Goal: Find specific page/section: Find specific page/section

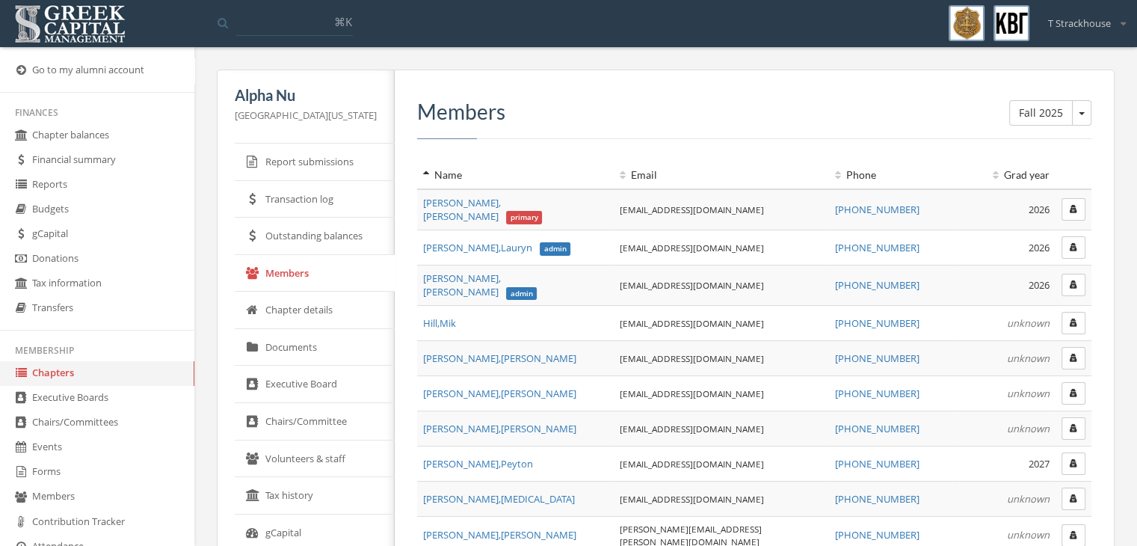
click at [45, 377] on link "Chapters" at bounding box center [97, 373] width 194 height 25
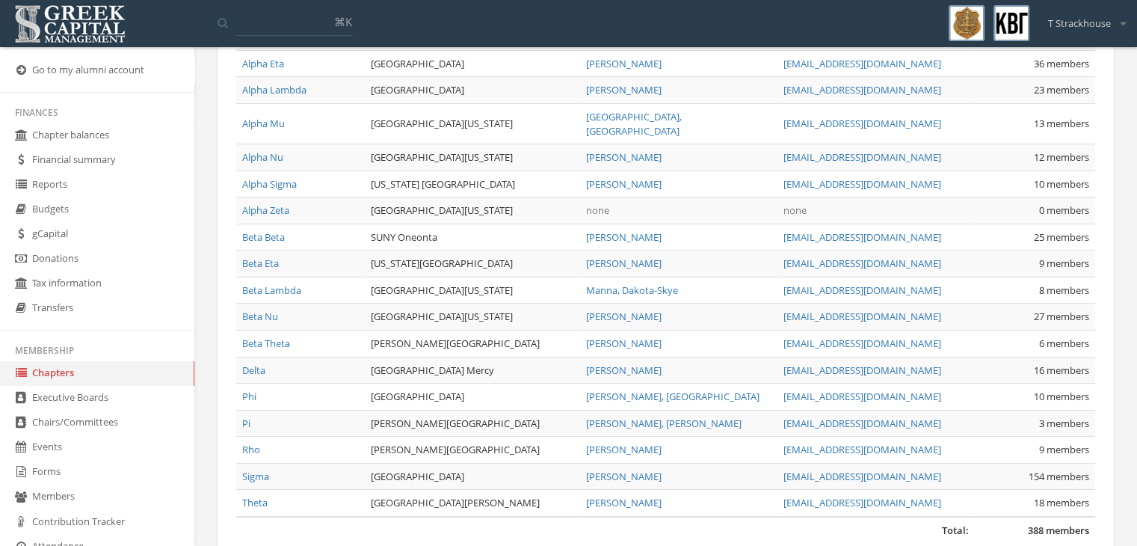
scroll to position [207, 0]
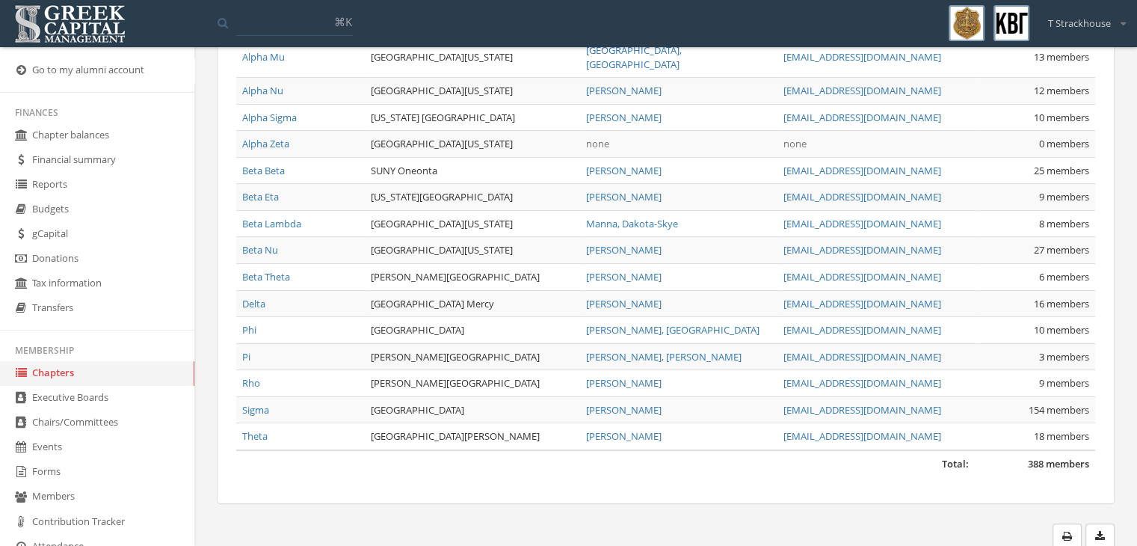
click at [258, 403] on link "Sigma" at bounding box center [255, 409] width 27 height 13
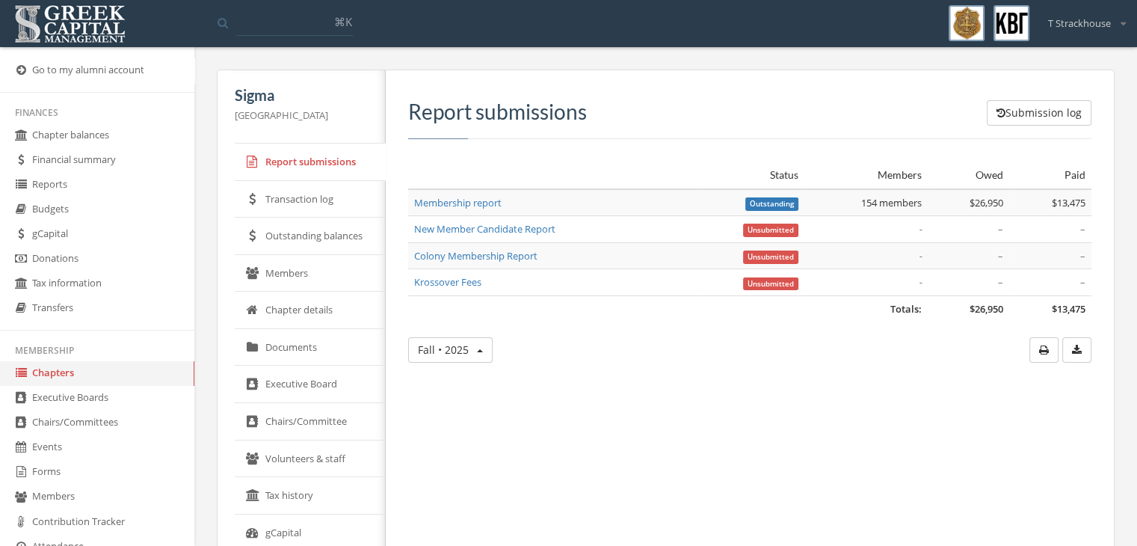
click at [323, 280] on link "Members" at bounding box center [310, 273] width 151 height 37
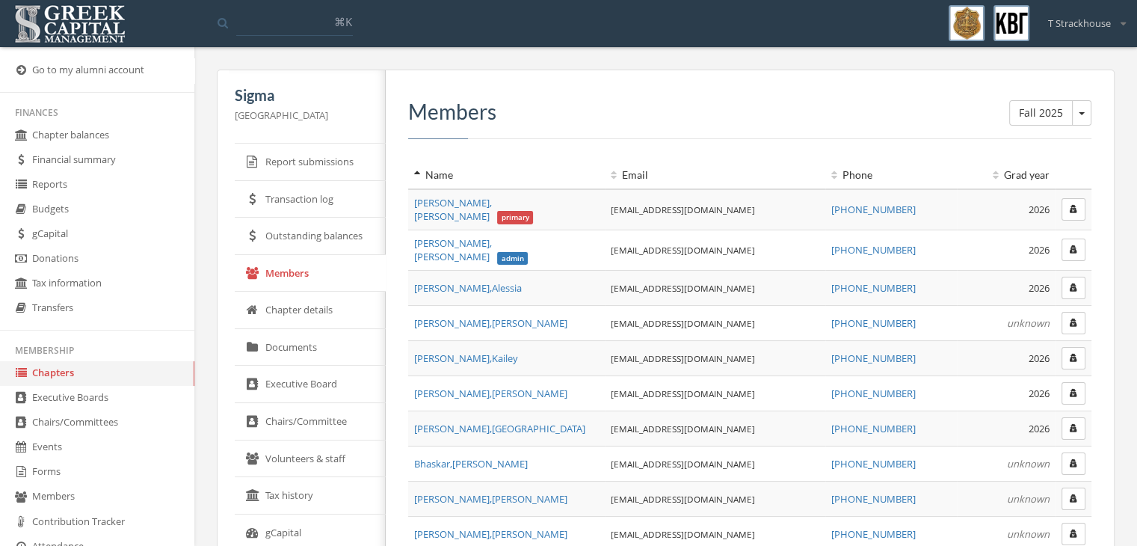
click at [289, 307] on link "Chapter details" at bounding box center [310, 310] width 151 height 37
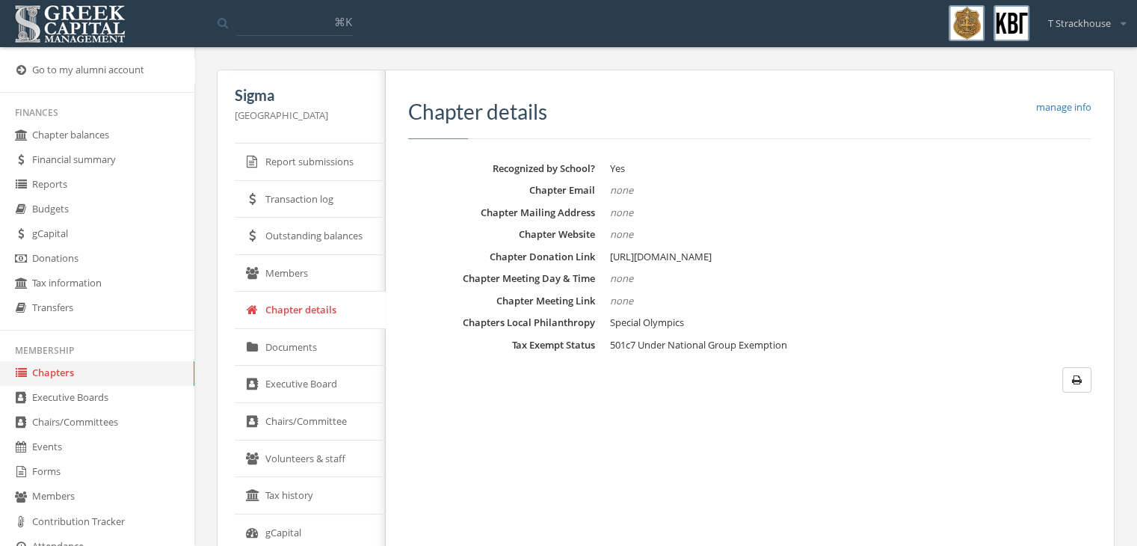
click at [320, 380] on link "Executive Board" at bounding box center [310, 384] width 151 height 37
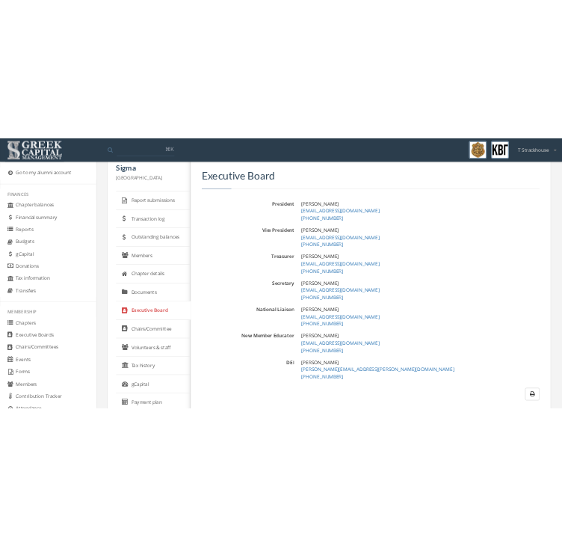
scroll to position [39, 0]
